Goal: Information Seeking & Learning: Learn about a topic

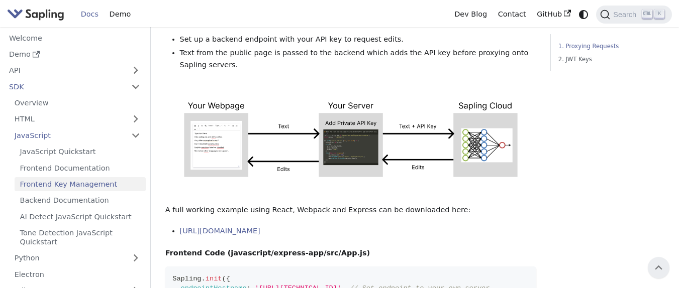
scroll to position [181, 0]
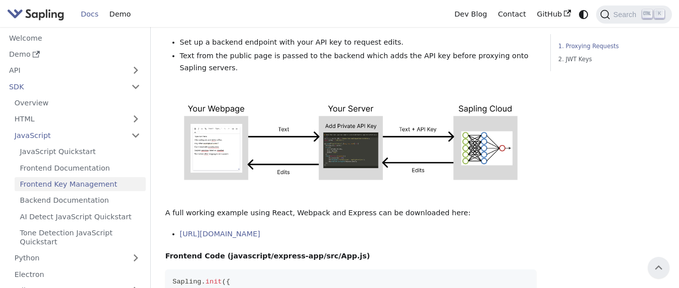
click at [57, 14] on img "Main" at bounding box center [35, 14] width 57 height 15
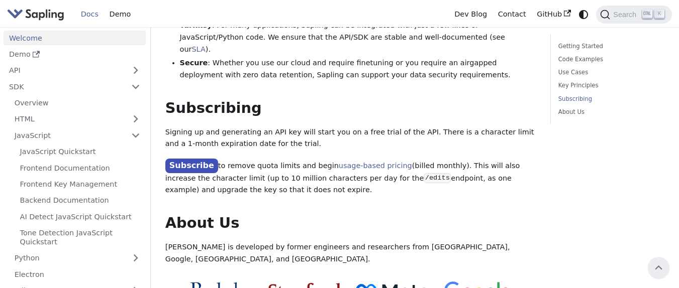
scroll to position [787, 0]
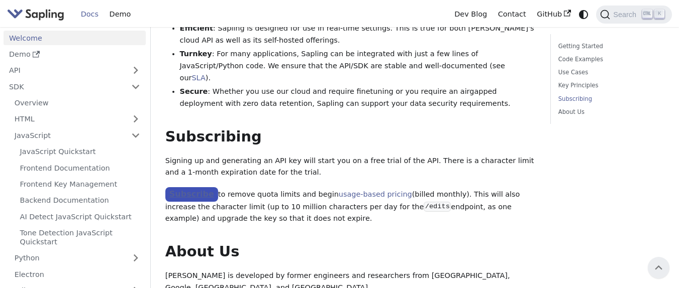
click at [192, 187] on link "Subscribe" at bounding box center [191, 194] width 53 height 15
click at [350, 190] on link "usage-based pricing" at bounding box center [375, 194] width 73 height 8
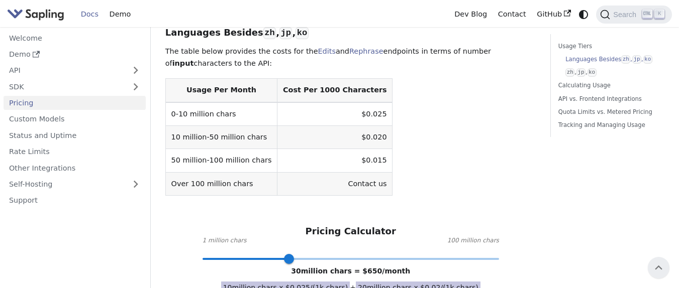
scroll to position [301, 0]
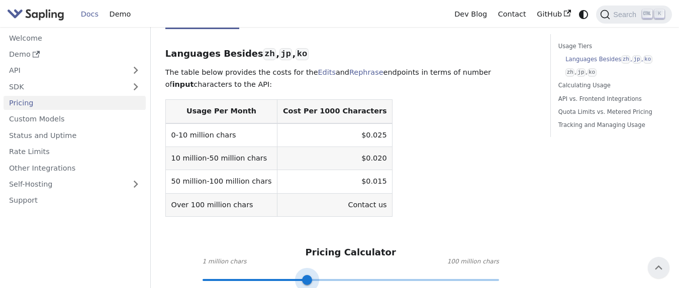
drag, startPoint x: 296, startPoint y: 271, endPoint x: 306, endPoint y: 271, distance: 10.1
click at [306, 275] on span at bounding box center [307, 280] width 10 height 10
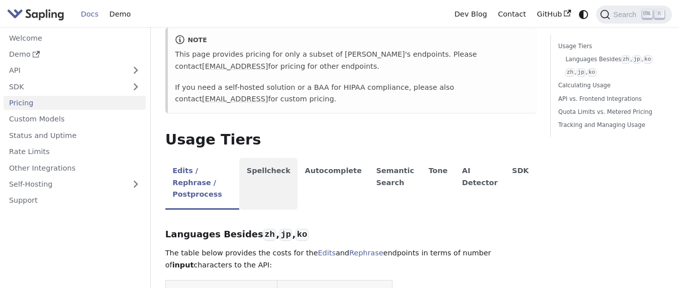
click at [280, 178] on li "Spellcheck" at bounding box center [268, 184] width 58 height 52
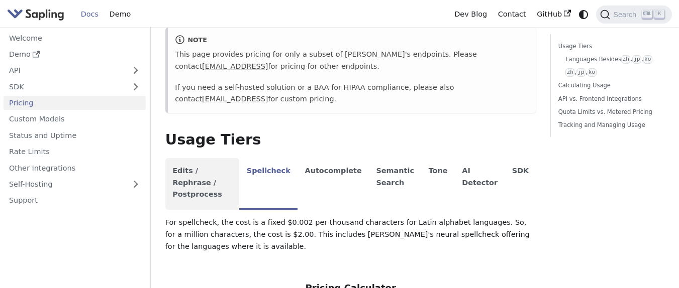
click at [210, 192] on li "Edits / Rephrase / Postprocess" at bounding box center [202, 184] width 74 height 52
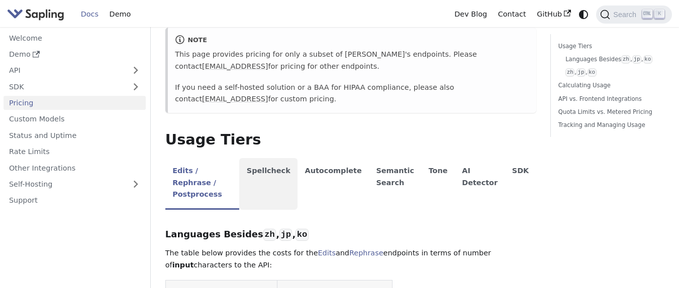
click at [283, 180] on li "Spellcheck" at bounding box center [268, 184] width 58 height 52
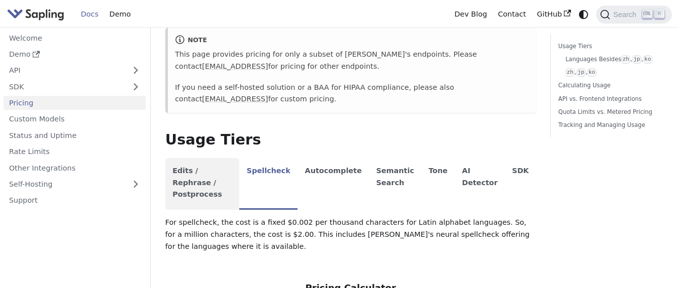
click at [230, 176] on li "Edits / Rephrase / Postprocess" at bounding box center [202, 184] width 74 height 52
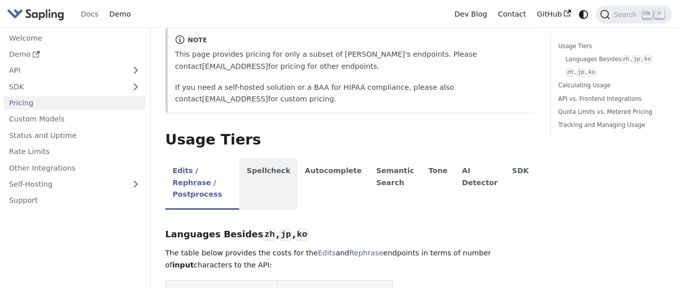
click at [297, 184] on li "Spellcheck" at bounding box center [268, 184] width 58 height 52
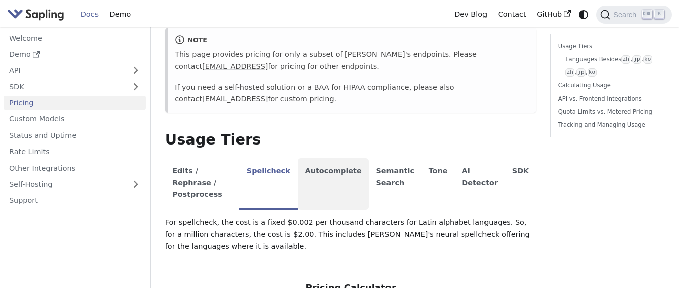
click at [338, 184] on li "Autocomplete" at bounding box center [332, 184] width 71 height 52
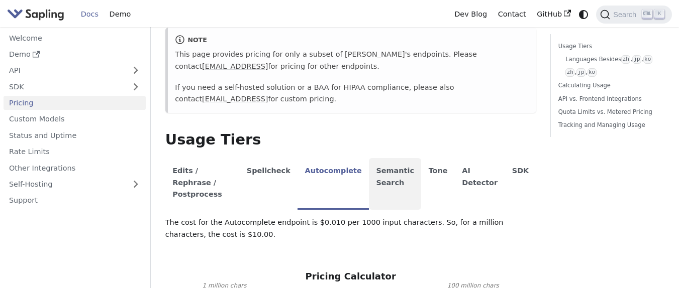
click at [401, 180] on li "Semantic Search" at bounding box center [395, 184] width 52 height 52
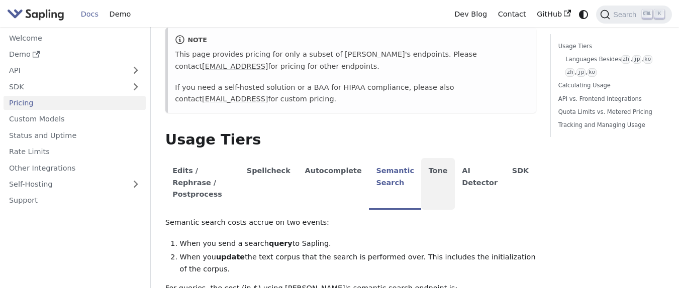
click at [439, 182] on li "Tone" at bounding box center [438, 184] width 34 height 52
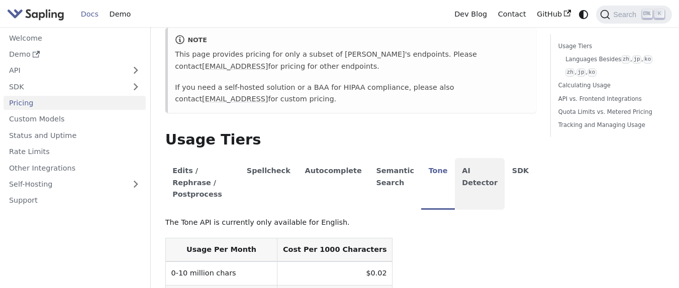
click at [468, 184] on li "AI Detector" at bounding box center [480, 184] width 50 height 52
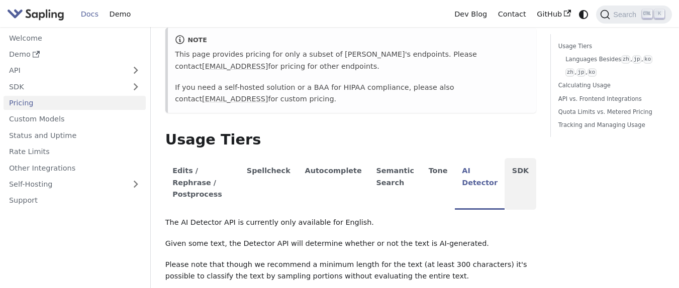
click at [509, 185] on li "SDK" at bounding box center [519, 184] width 31 height 52
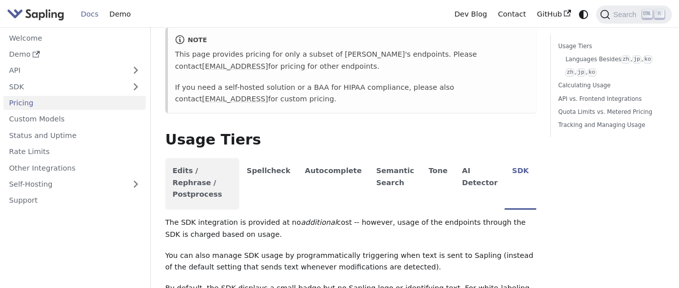
click at [219, 182] on li "Edits / Rephrase / Postprocess" at bounding box center [202, 184] width 74 height 52
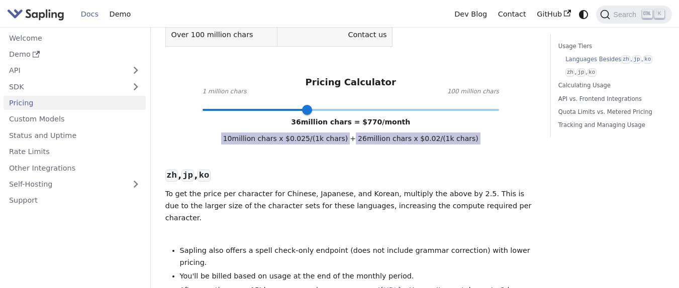
scroll to position [482, 0]
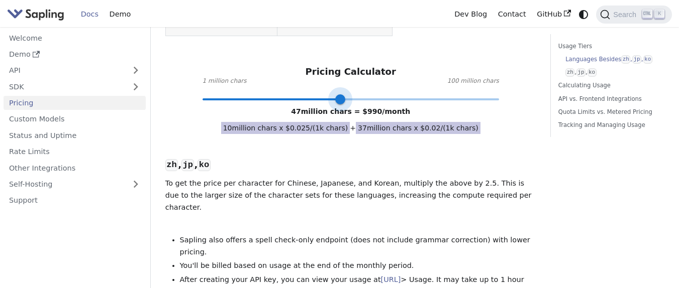
drag, startPoint x: 308, startPoint y: 91, endPoint x: 341, endPoint y: 92, distance: 32.7
click at [341, 94] on span at bounding box center [340, 99] width 10 height 10
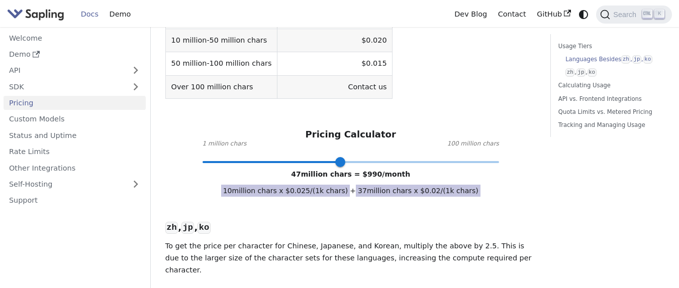
scroll to position [422, 0]
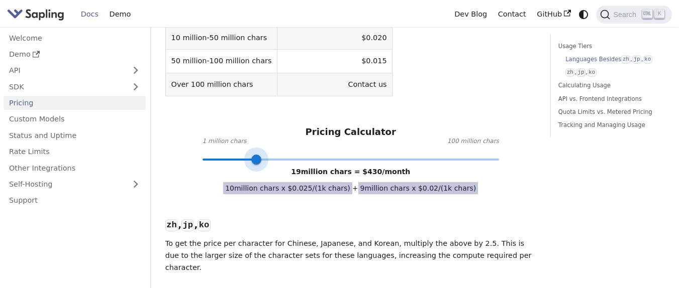
type input "20"
drag, startPoint x: 336, startPoint y: 153, endPoint x: 258, endPoint y: 162, distance: 78.4
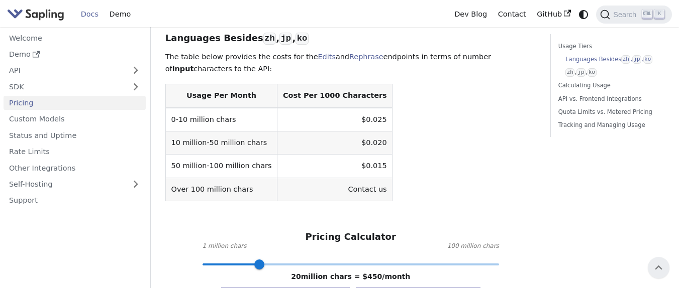
scroll to position [301, 0]
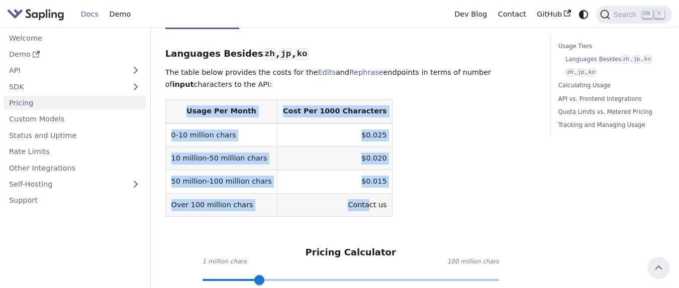
drag, startPoint x: 185, startPoint y: 99, endPoint x: 345, endPoint y: 196, distance: 186.9
click at [345, 196] on table "Usage Per Month Cost Per 1000 Characters 0-10 million chars $0.025 10 million-5…" at bounding box center [350, 158] width 371 height 118
